Goal: Navigation & Orientation: Understand site structure

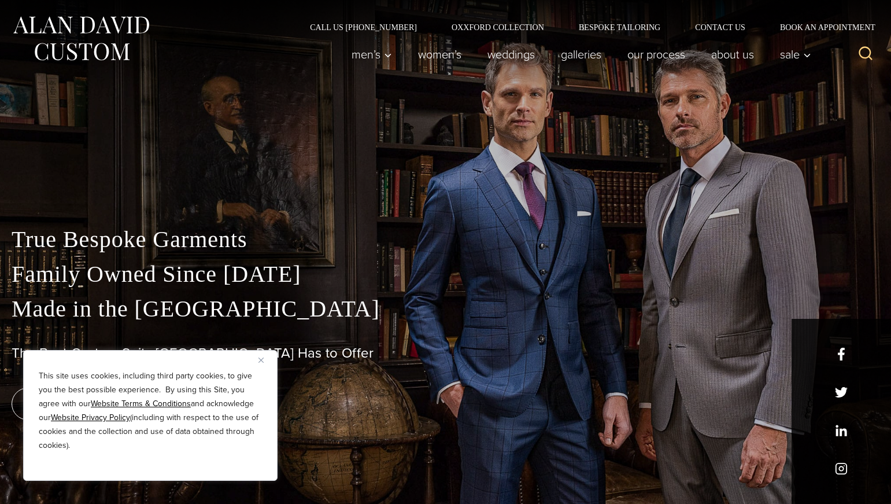
click at [266, 360] on button "Close" at bounding box center [266, 360] width 14 height 14
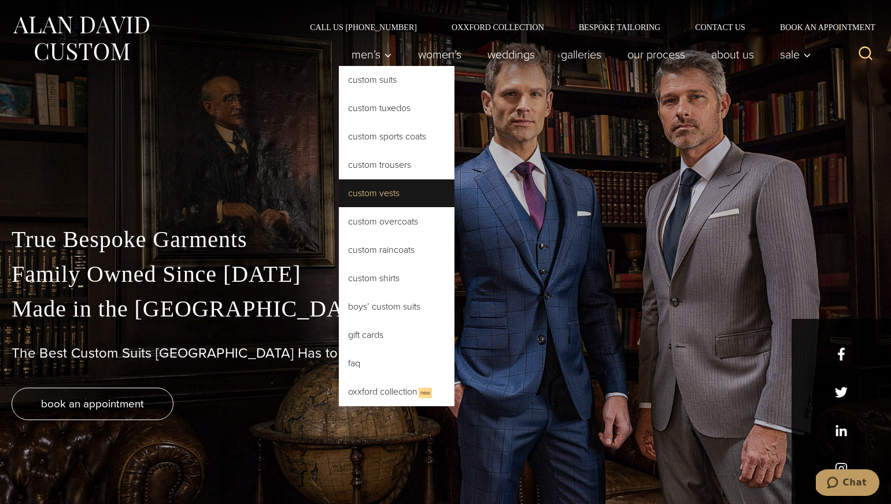
click at [380, 194] on link "Custom Vests" at bounding box center [397, 193] width 116 height 28
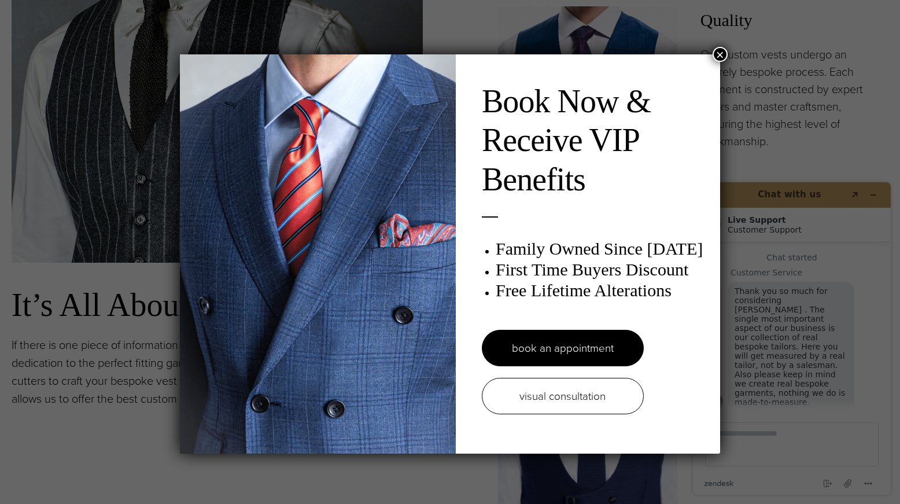
click at [717, 57] on button "×" at bounding box center [720, 54] width 15 height 15
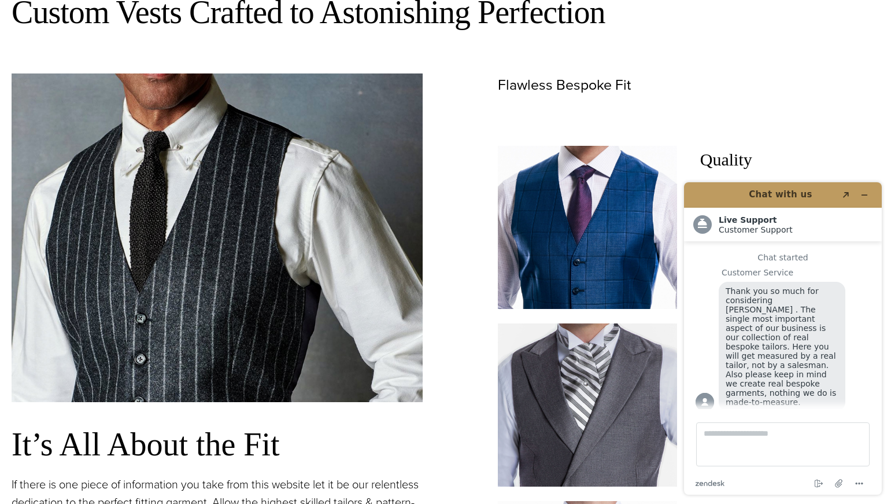
scroll to position [588, 0]
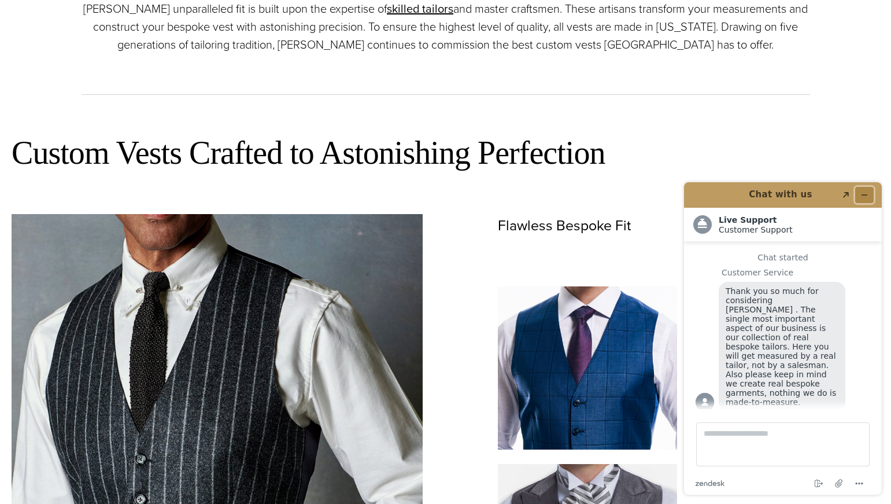
click at [868, 195] on icon "Minimize widget" at bounding box center [865, 195] width 8 height 8
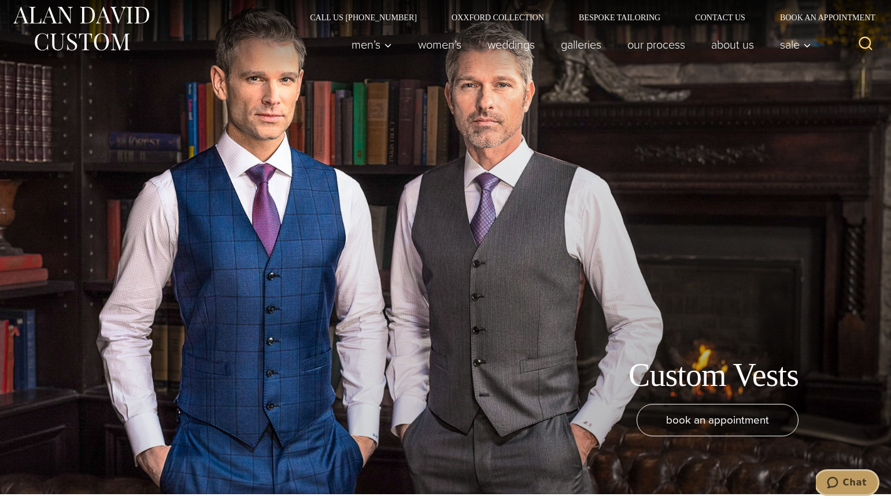
scroll to position [0, 0]
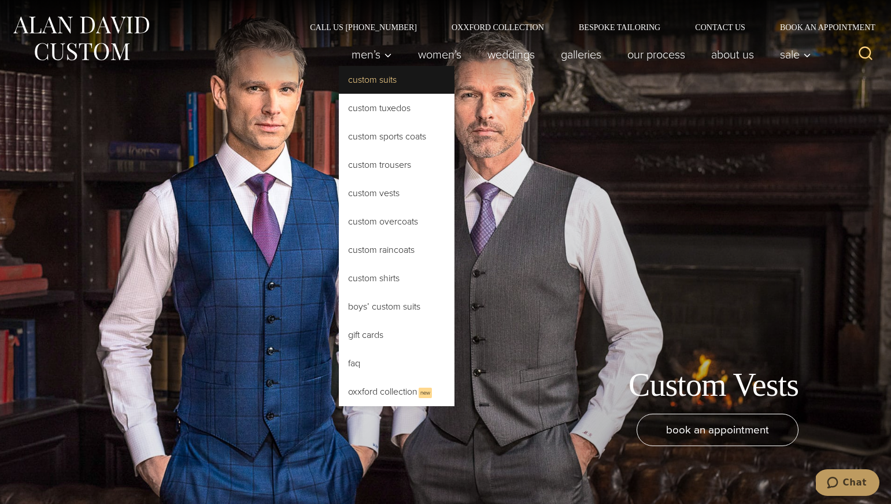
click at [375, 84] on link "Custom Suits" at bounding box center [397, 80] width 116 height 28
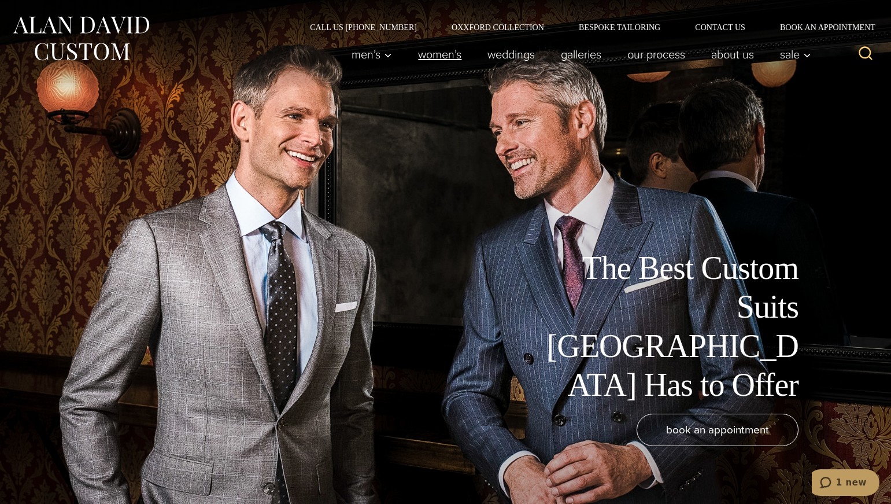
click at [441, 57] on link "Women’s" at bounding box center [439, 54] width 69 height 23
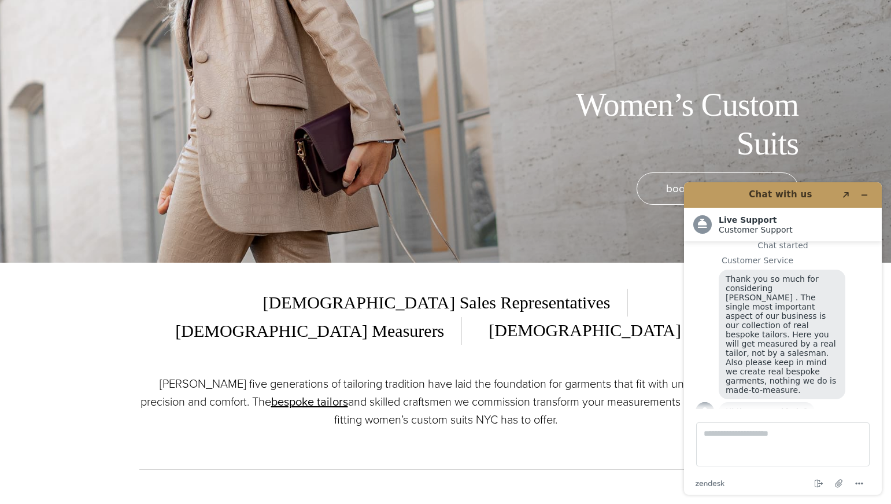
scroll to position [234, 0]
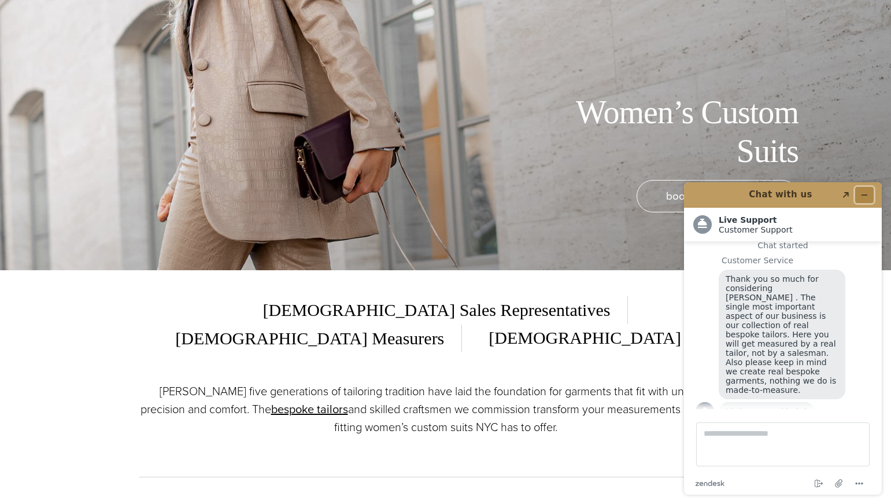
click at [869, 192] on button "Minimize widget" at bounding box center [865, 195] width 19 height 16
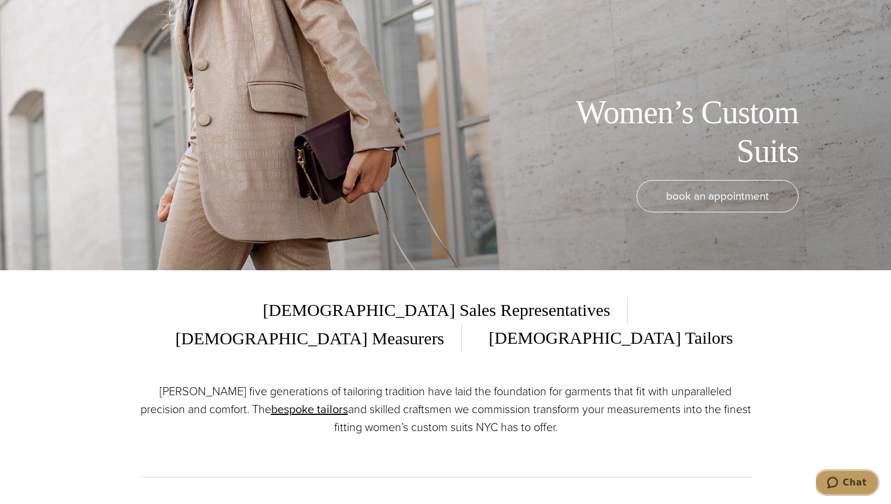
scroll to position [0, 0]
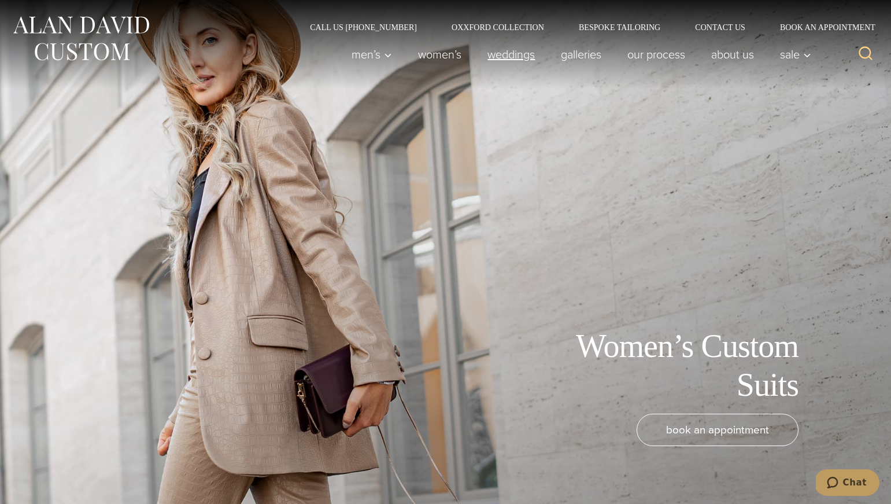
click at [514, 54] on link "weddings" at bounding box center [511, 54] width 73 height 23
